Goal: Transaction & Acquisition: Purchase product/service

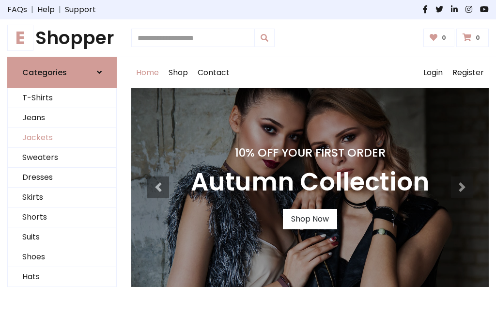
click at [62, 138] on link "Jackets" at bounding box center [62, 138] width 108 height 20
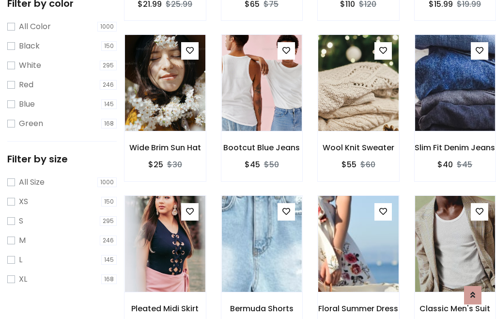
scroll to position [49, 0]
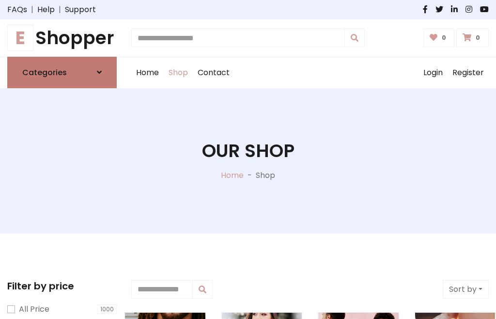
click at [62, 72] on h6 "Categories" at bounding box center [44, 72] width 45 height 9
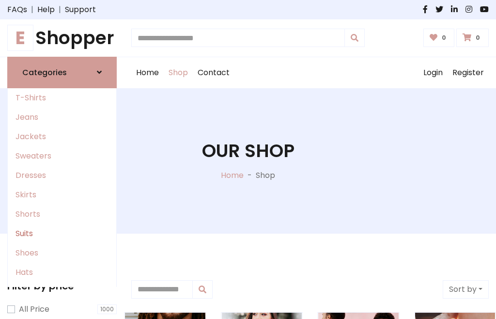
click at [62, 233] on link "Suits" at bounding box center [62, 233] width 108 height 19
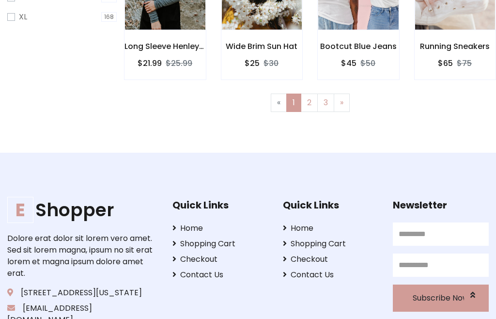
scroll to position [411, 0]
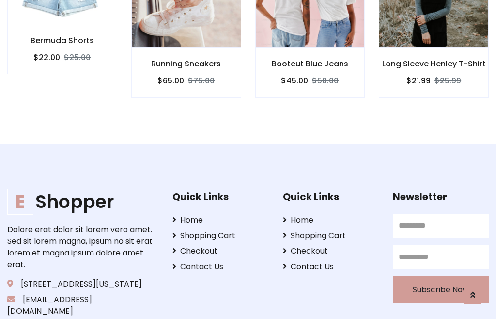
scroll to position [905, 0]
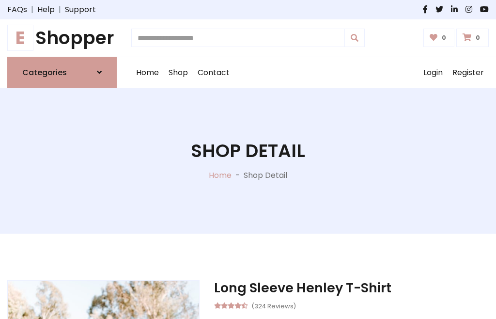
scroll to position [904, 0]
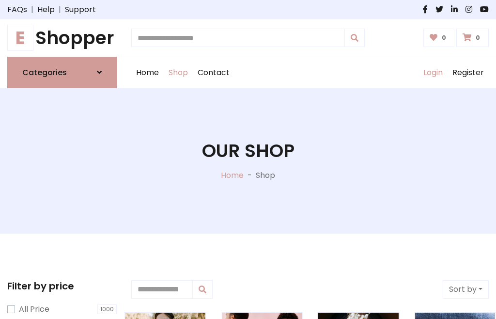
click at [432, 72] on link "Login" at bounding box center [432, 72] width 29 height 31
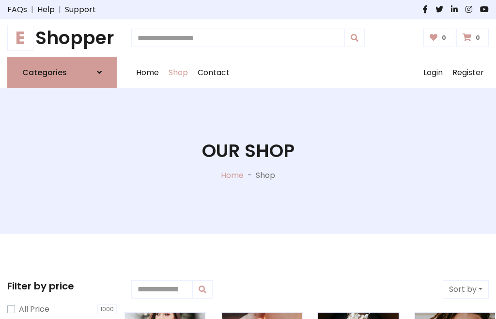
scroll to position [49, 0]
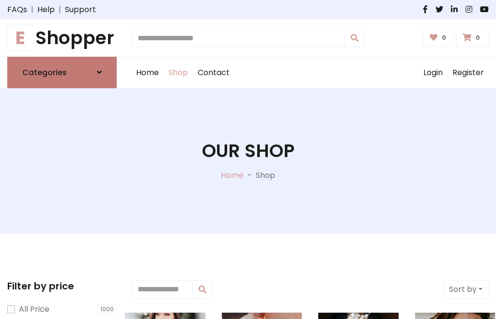
click at [99, 72] on icon at bounding box center [99, 72] width 5 height 8
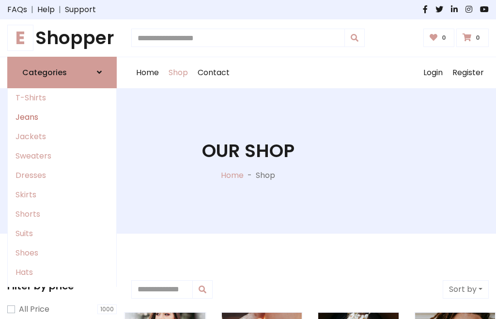
click at [62, 117] on link "Jeans" at bounding box center [62, 117] width 108 height 19
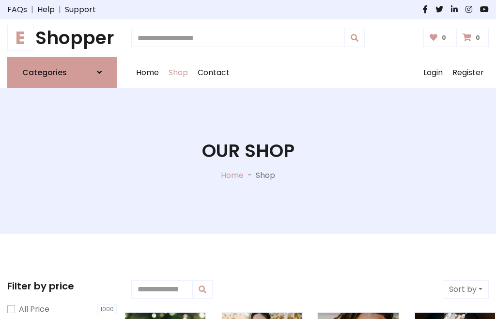
scroll to position [49, 0]
